Goal: Find specific page/section: Find specific page/section

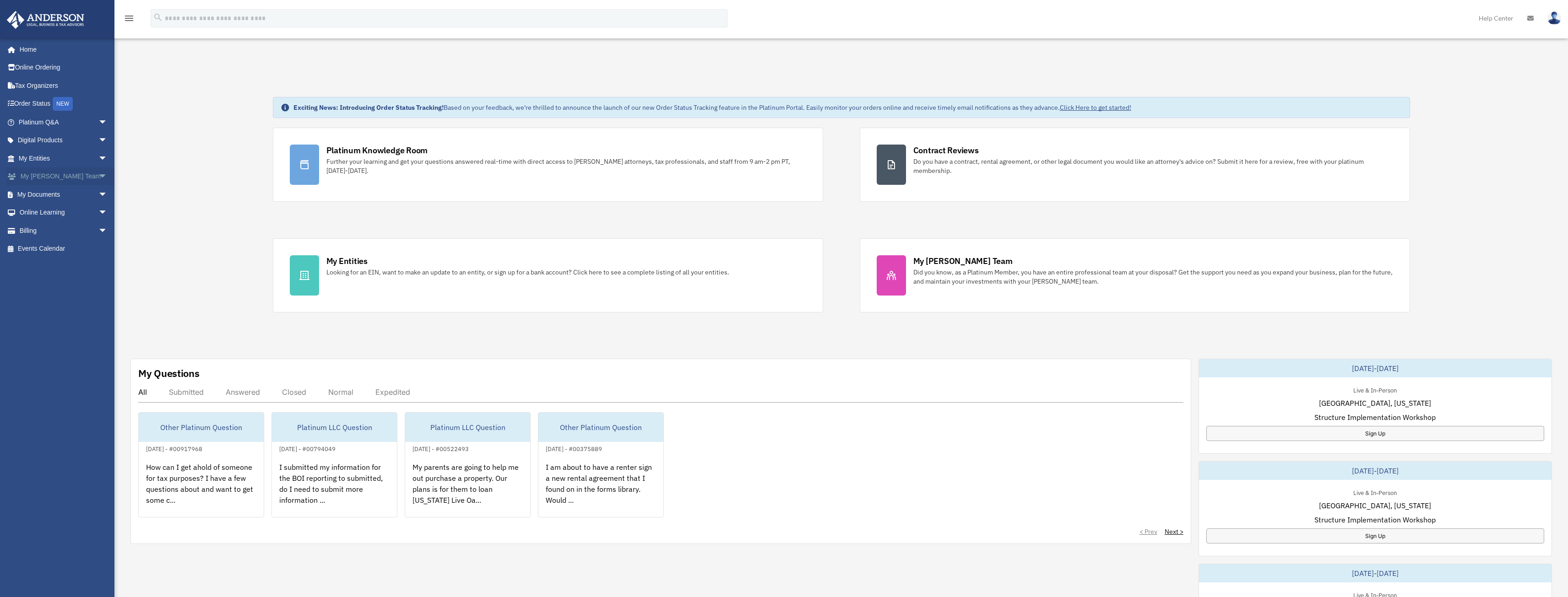
click at [99, 176] on span "arrow_drop_down" at bounding box center [108, 176] width 18 height 19
click at [63, 192] on link "My [PERSON_NAME] Team" at bounding box center [67, 199] width 109 height 29
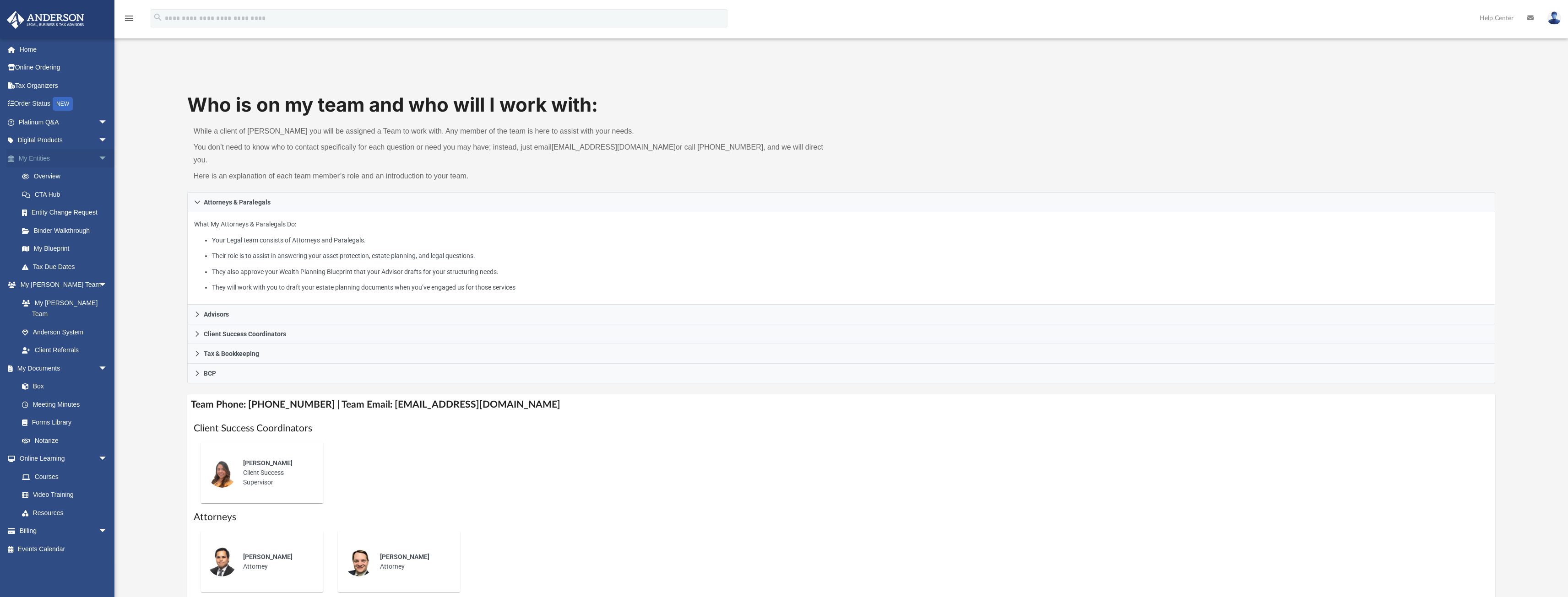
click at [99, 157] on span "arrow_drop_down" at bounding box center [108, 158] width 18 height 19
click at [99, 251] on span "arrow_drop_down" at bounding box center [108, 260] width 18 height 19
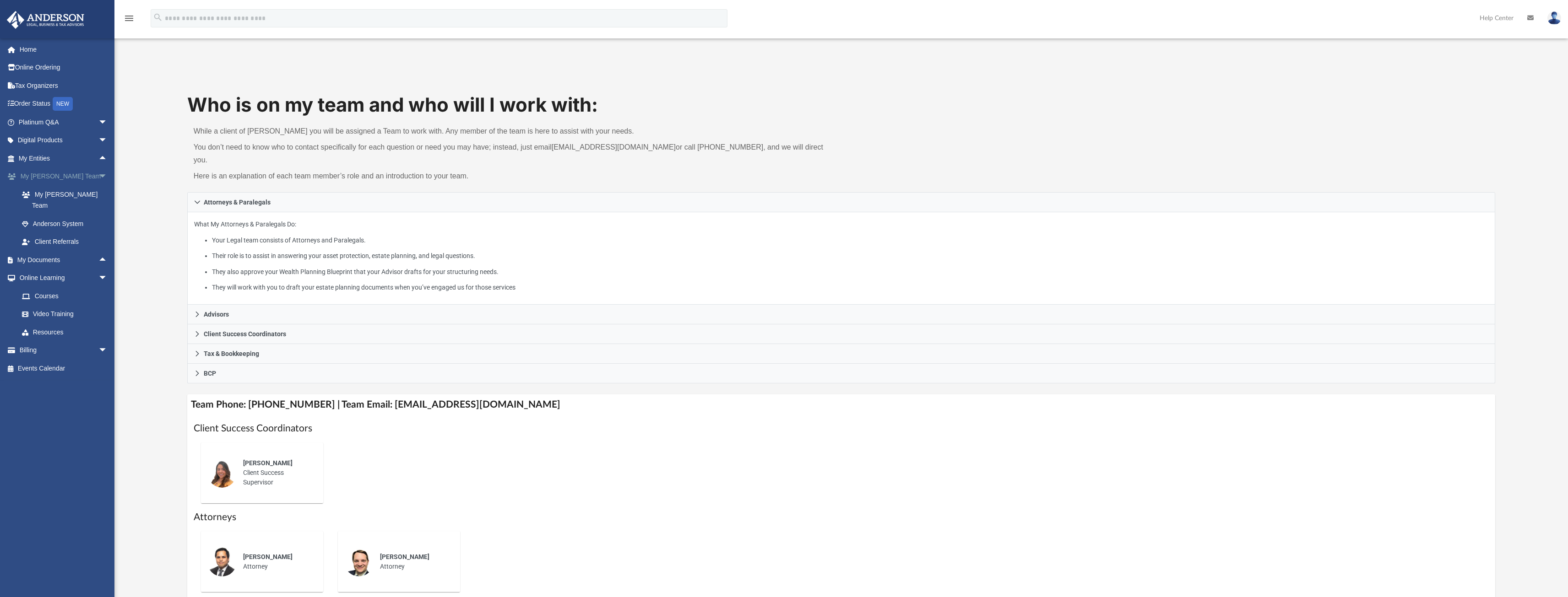
click at [99, 172] on span "arrow_drop_down" at bounding box center [108, 176] width 18 height 19
click at [99, 156] on span "arrow_drop_up" at bounding box center [108, 158] width 18 height 19
click at [99, 156] on span "arrow_drop_down" at bounding box center [108, 158] width 18 height 19
